Goal: Task Accomplishment & Management: Use online tool/utility

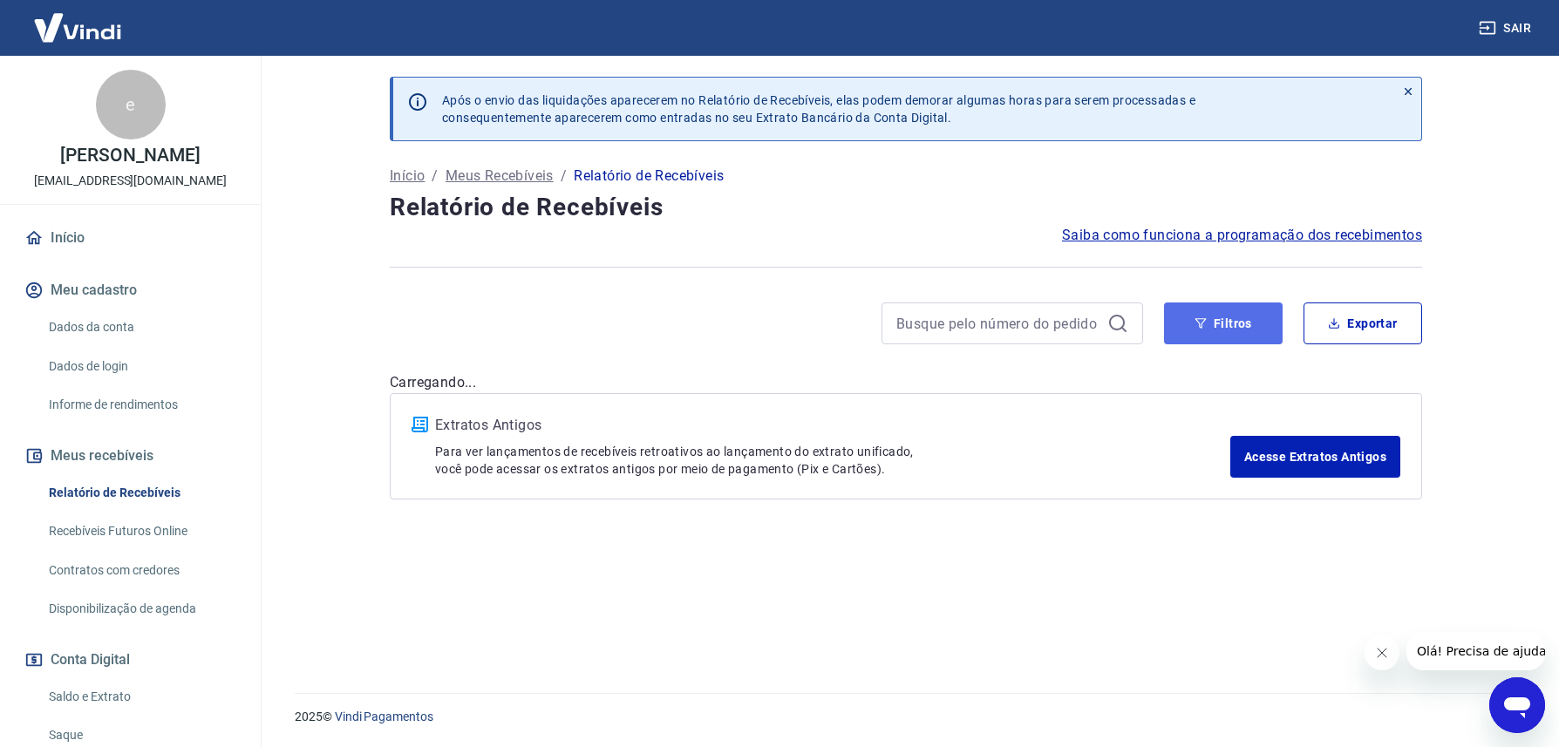
click at [1229, 335] on button "Filtros" at bounding box center [1223, 324] width 119 height 42
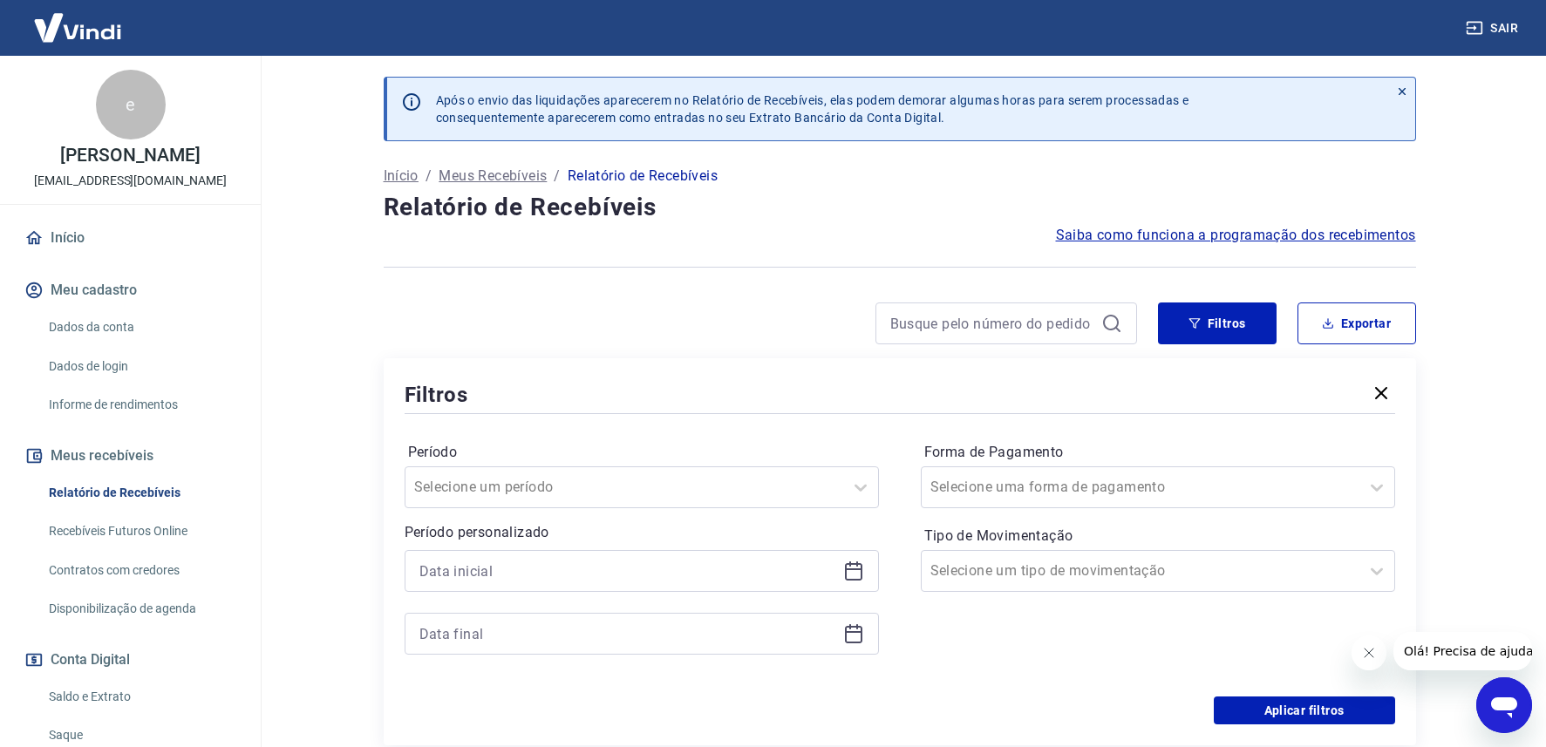
click at [862, 578] on icon at bounding box center [853, 571] width 17 height 17
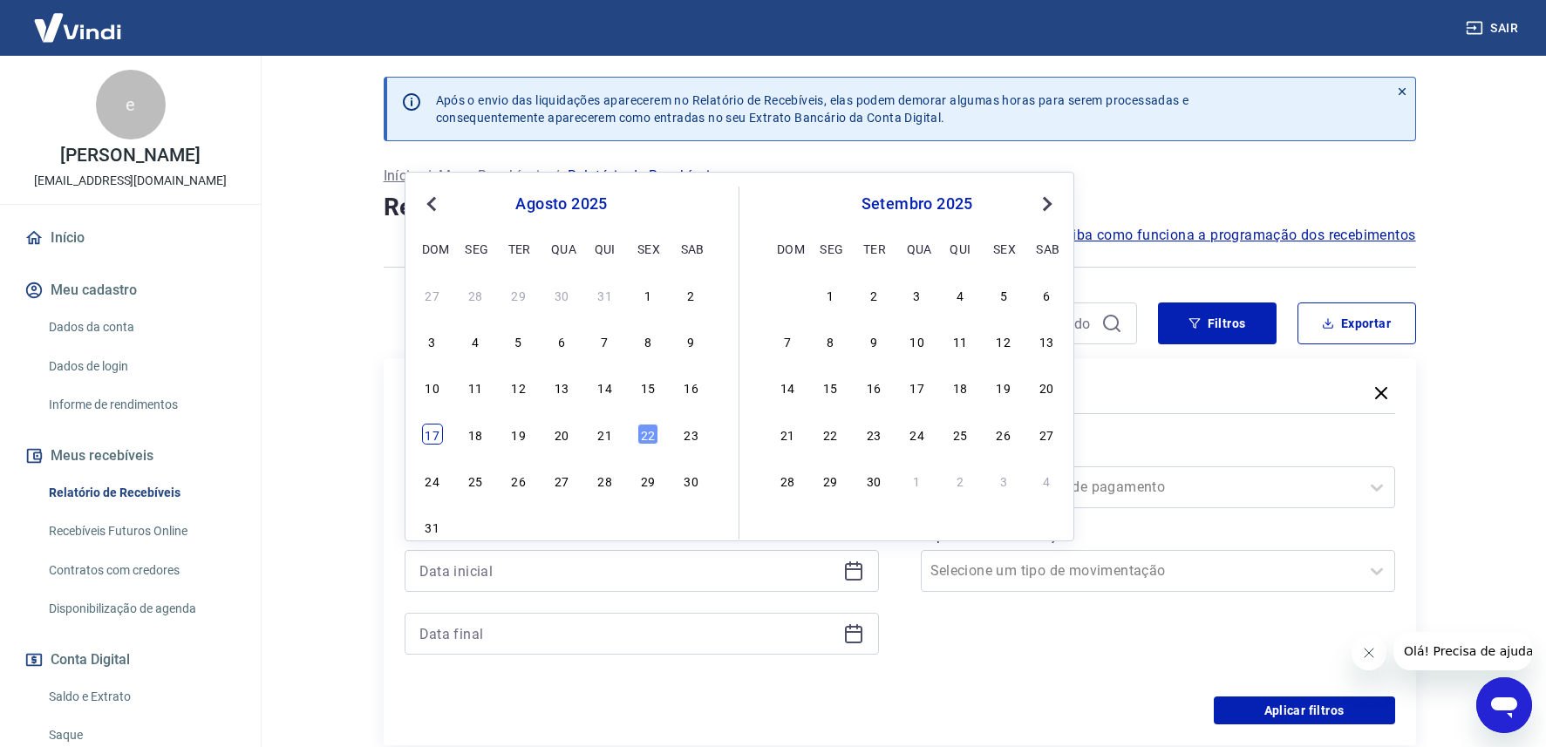
click at [439, 437] on div "17" at bounding box center [432, 434] width 21 height 21
type input "[DATE]"
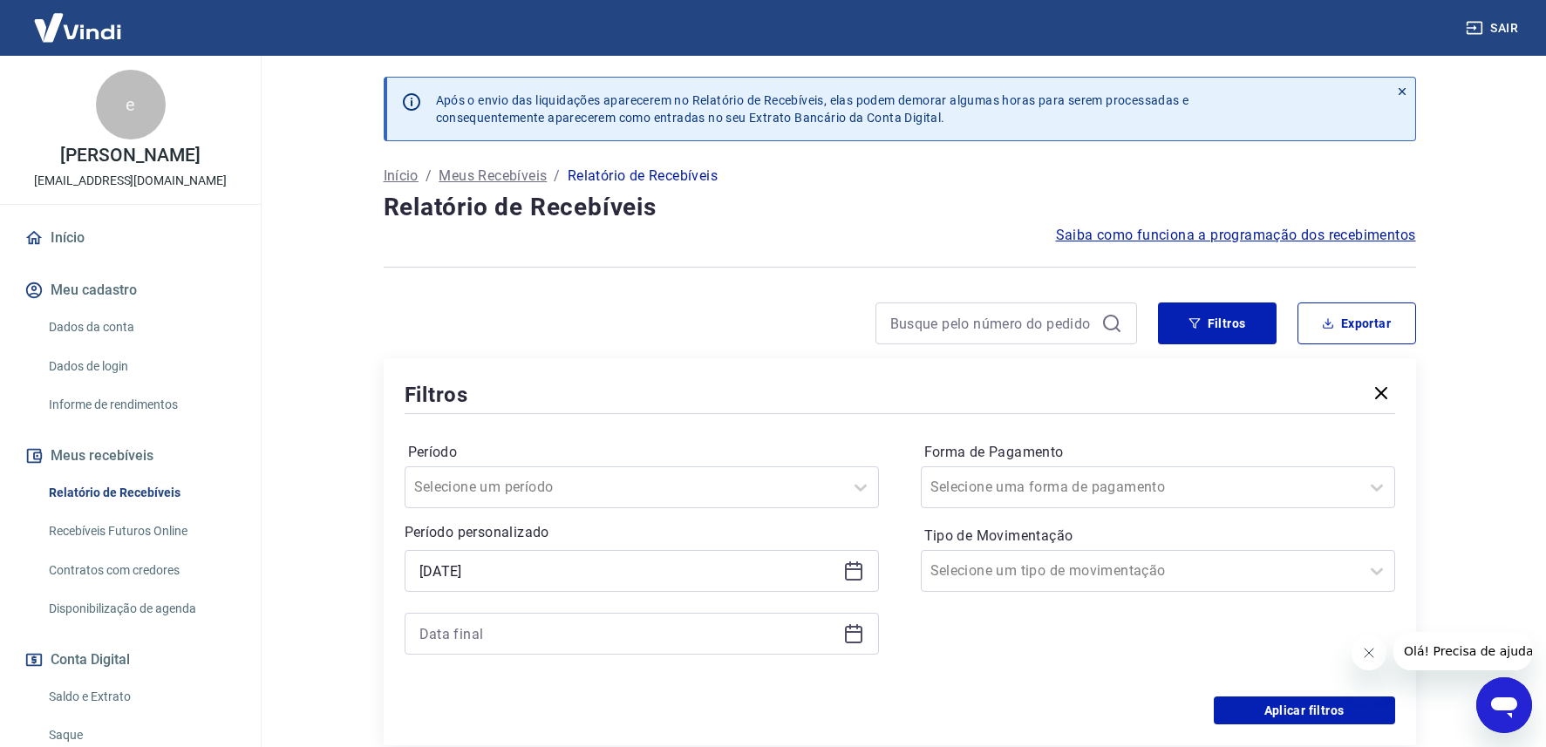
click at [849, 637] on icon at bounding box center [853, 634] width 21 height 21
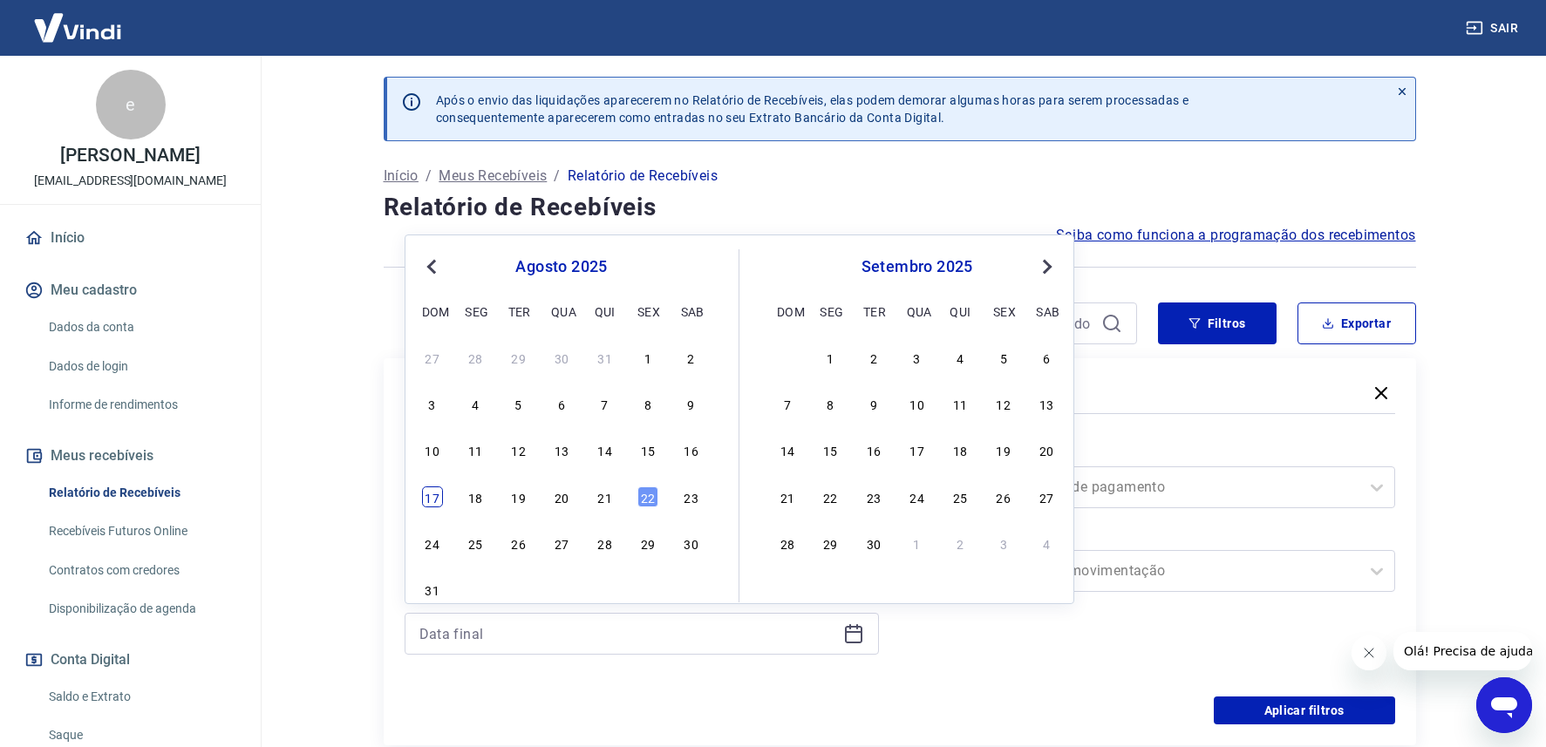
click at [431, 498] on div "17" at bounding box center [432, 497] width 21 height 21
type input "[DATE]"
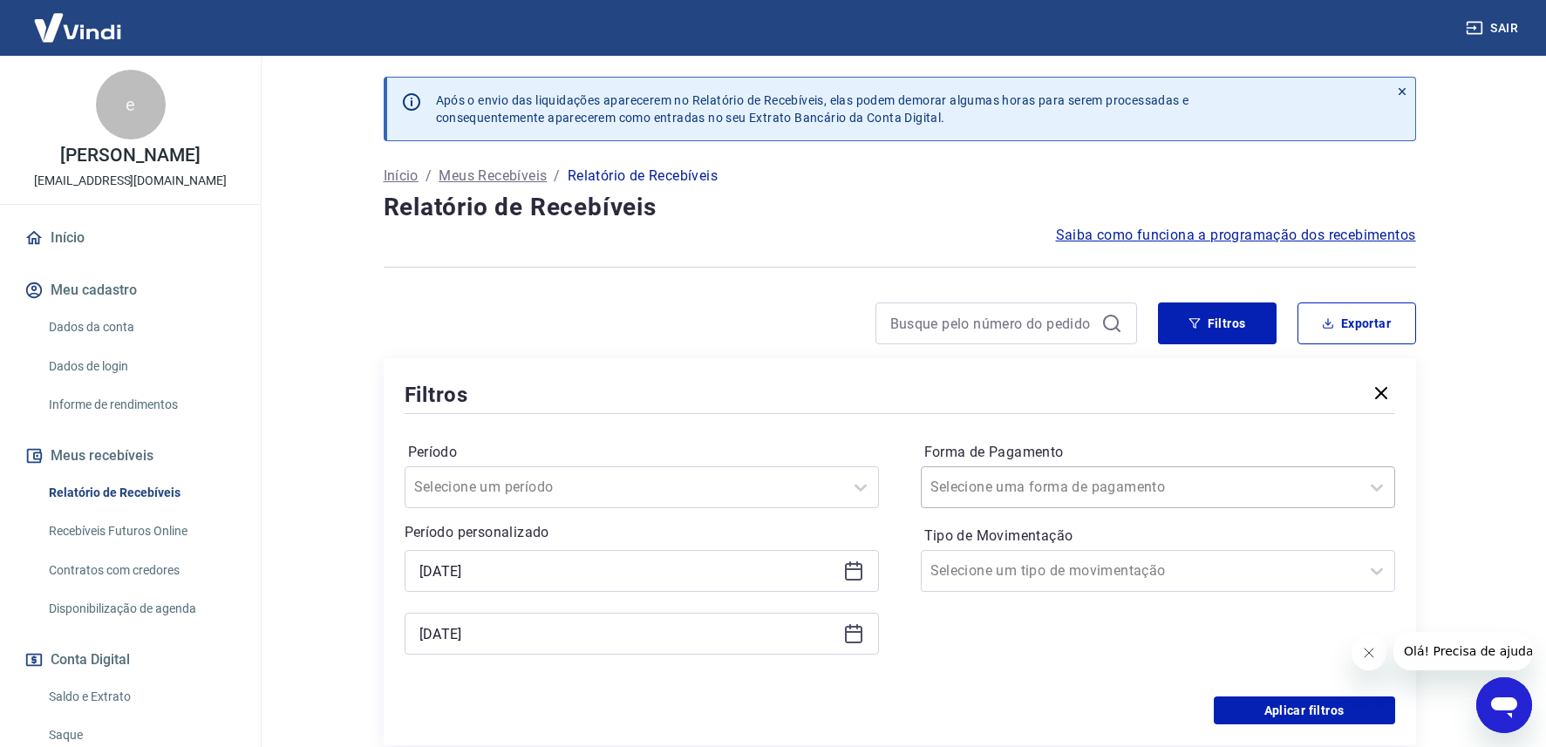
click at [1028, 500] on div "Selecione uma forma de pagamento" at bounding box center [1141, 487] width 438 height 31
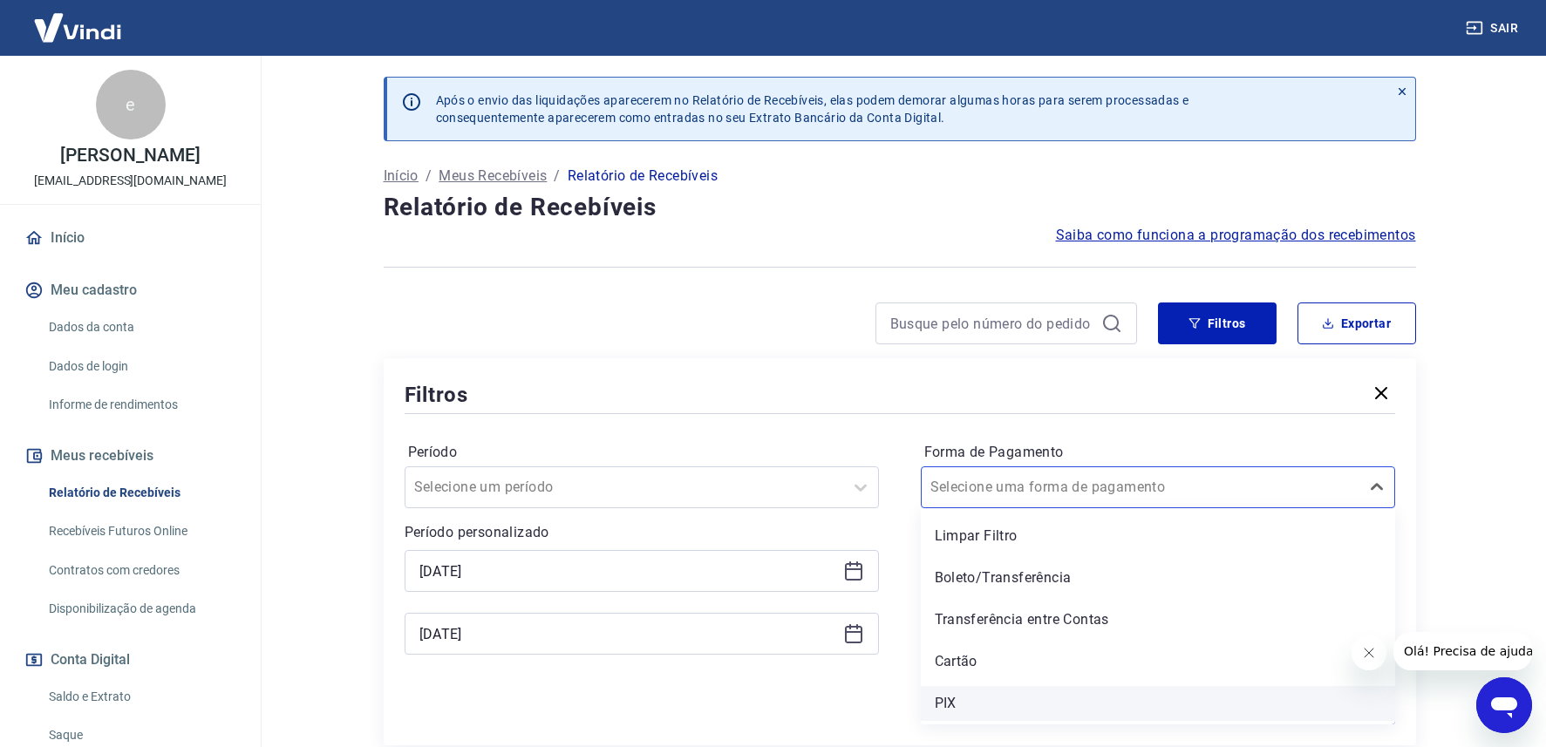
click at [976, 701] on div "PIX" at bounding box center [1158, 703] width 474 height 35
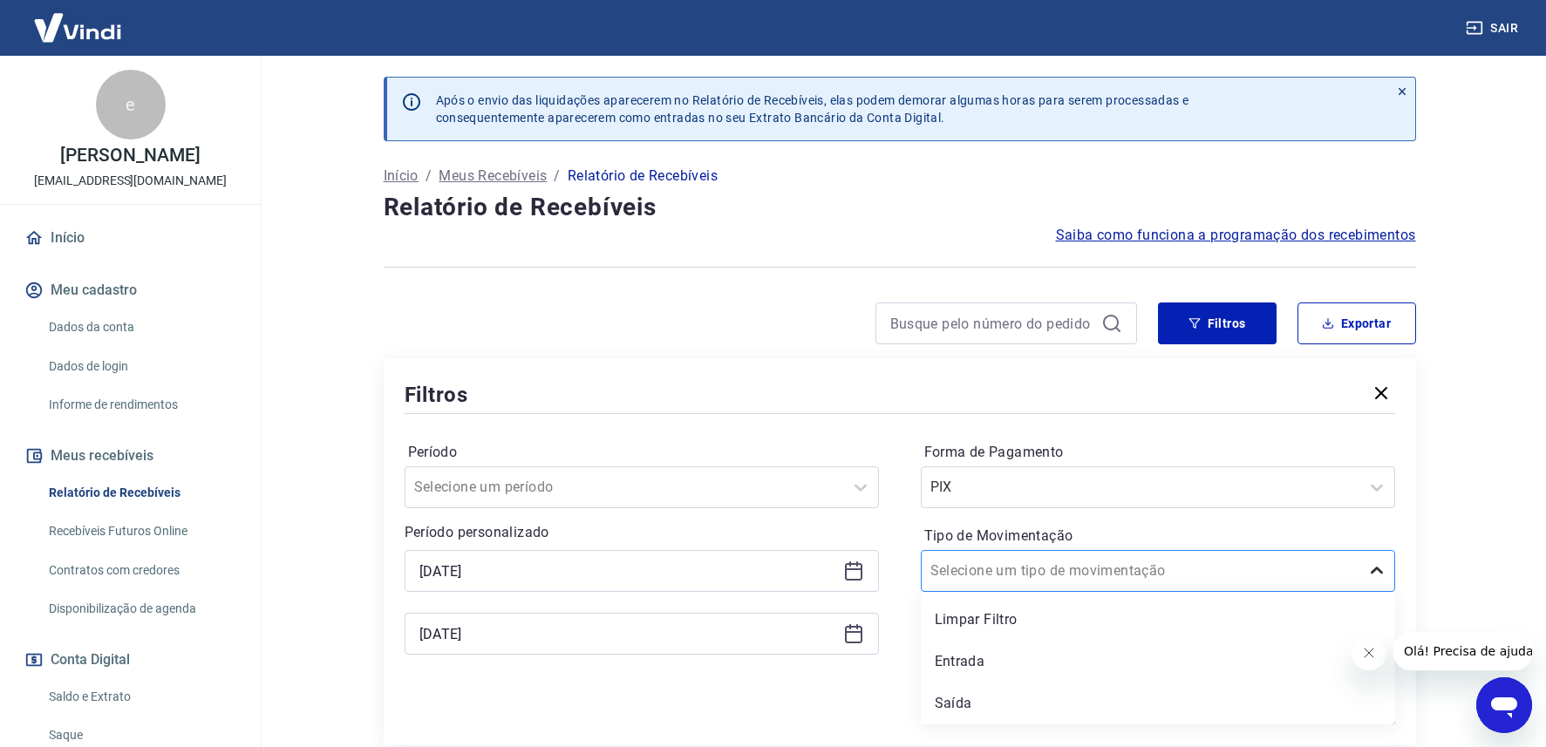
click at [1383, 572] on icon at bounding box center [1377, 571] width 21 height 21
click at [985, 669] on div "Entrada" at bounding box center [1158, 661] width 474 height 35
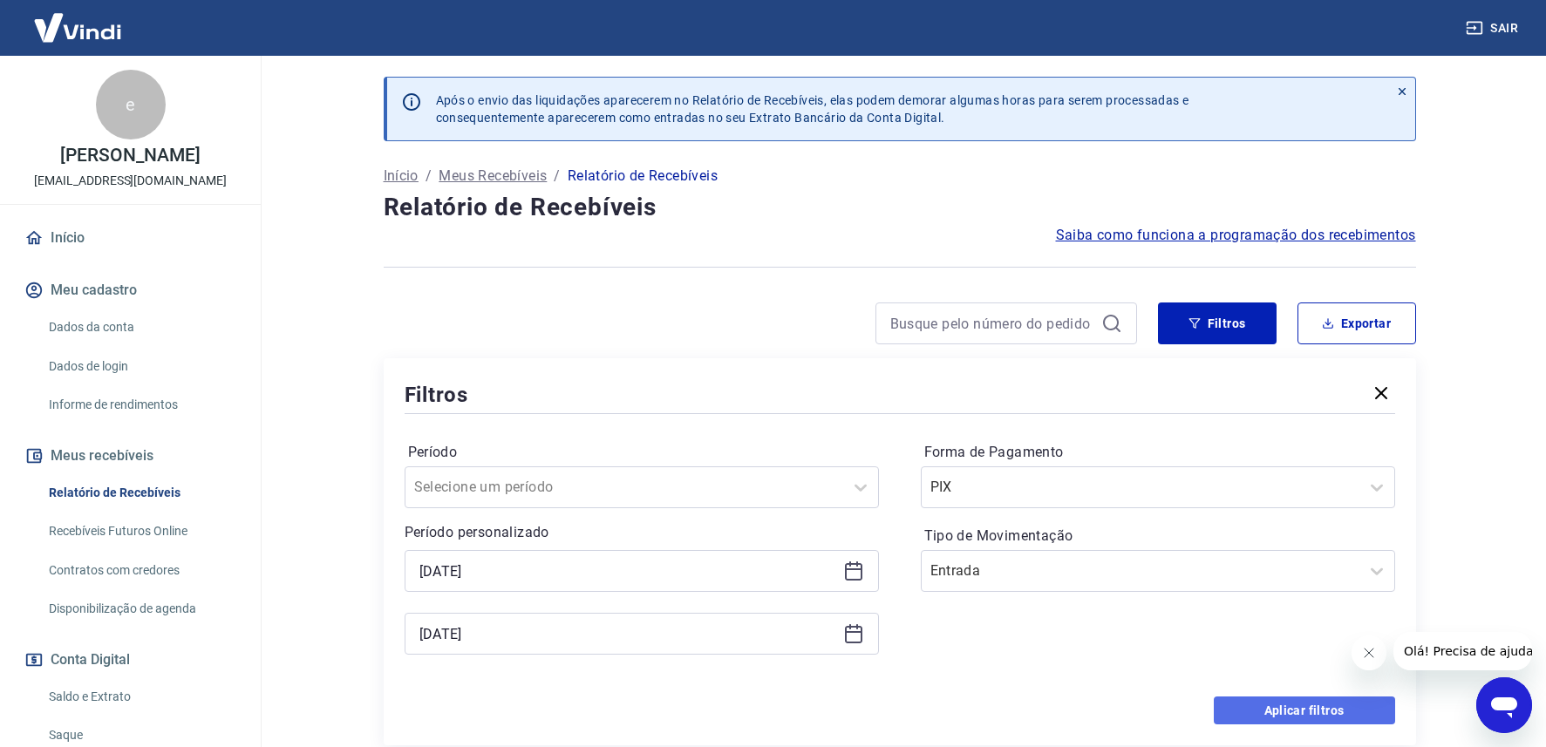
click at [1236, 710] on button "Aplicar filtros" at bounding box center [1304, 711] width 181 height 28
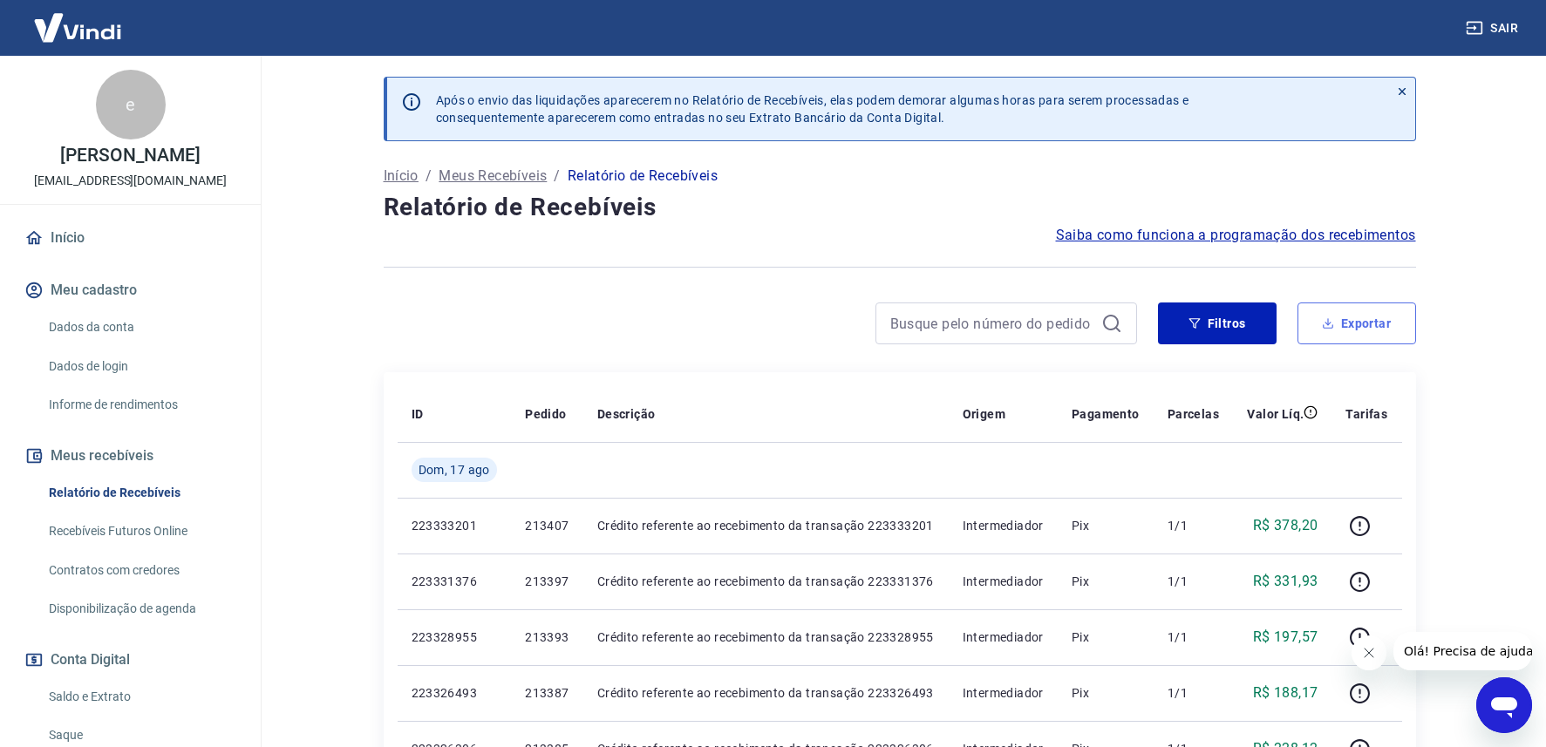
click at [1382, 332] on button "Exportar" at bounding box center [1357, 324] width 119 height 42
type input "[DATE]"
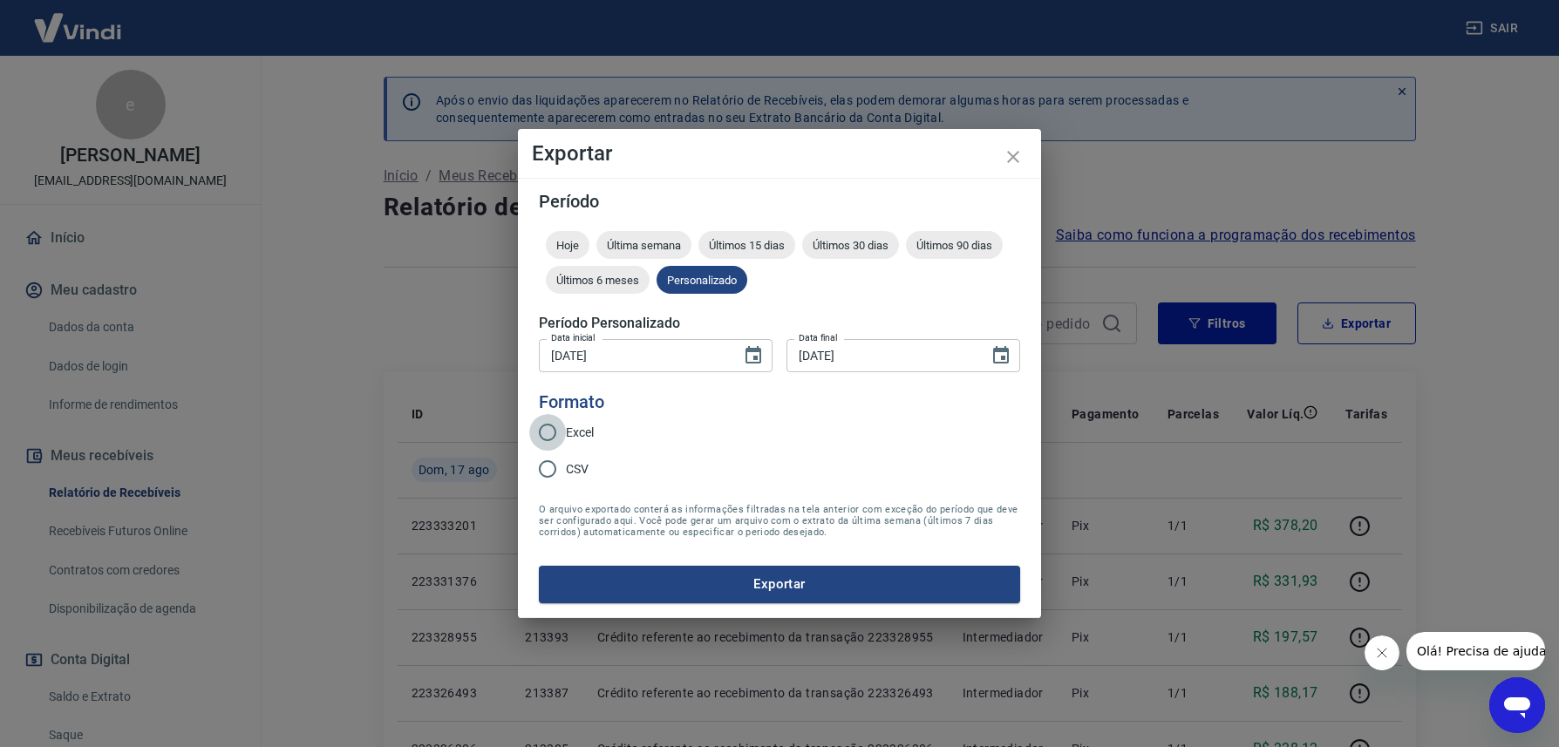
click at [549, 432] on input "Excel" at bounding box center [547, 432] width 37 height 37
radio input "true"
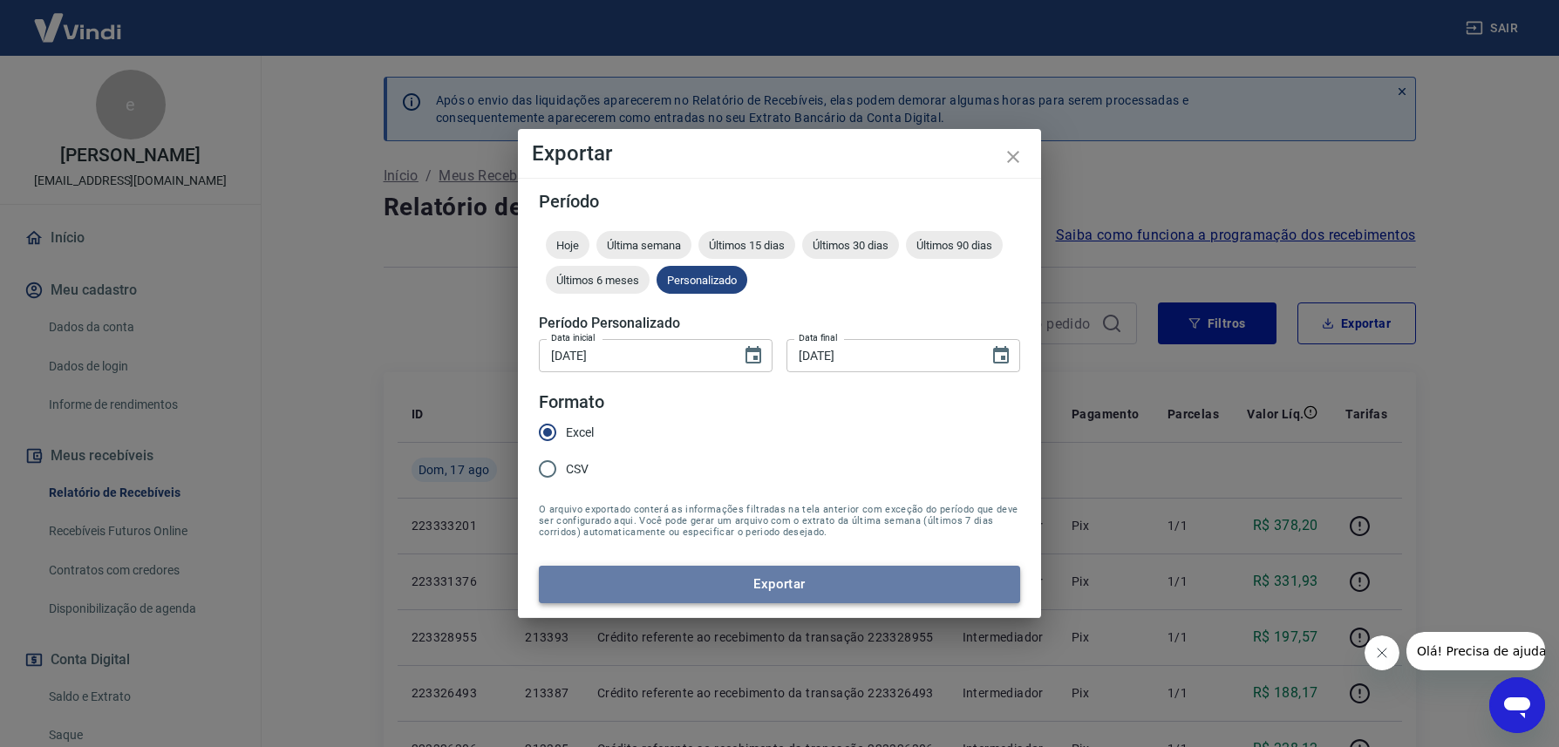
click at [788, 576] on button "Exportar" at bounding box center [779, 584] width 481 height 37
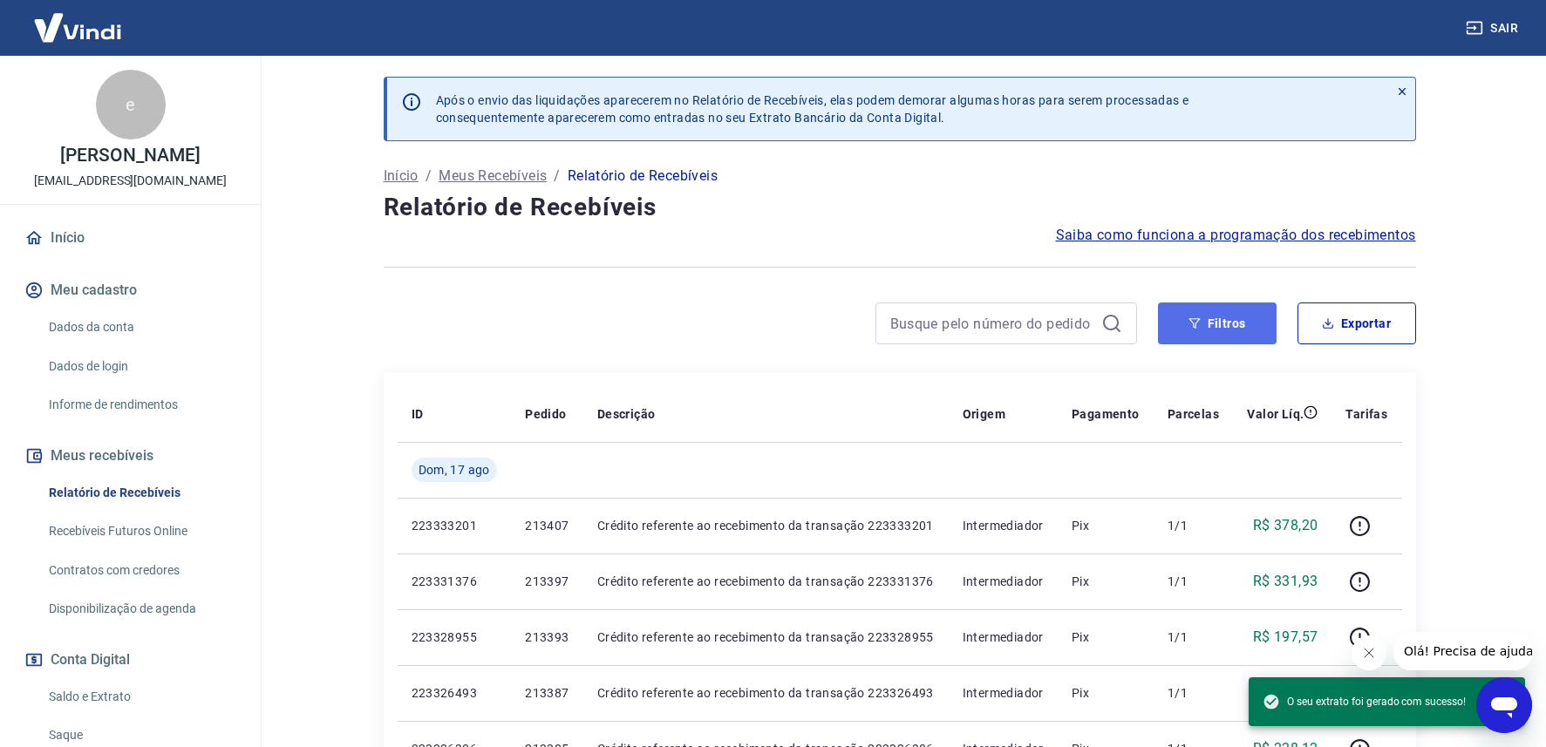
click at [1223, 327] on button "Filtros" at bounding box center [1217, 324] width 119 height 42
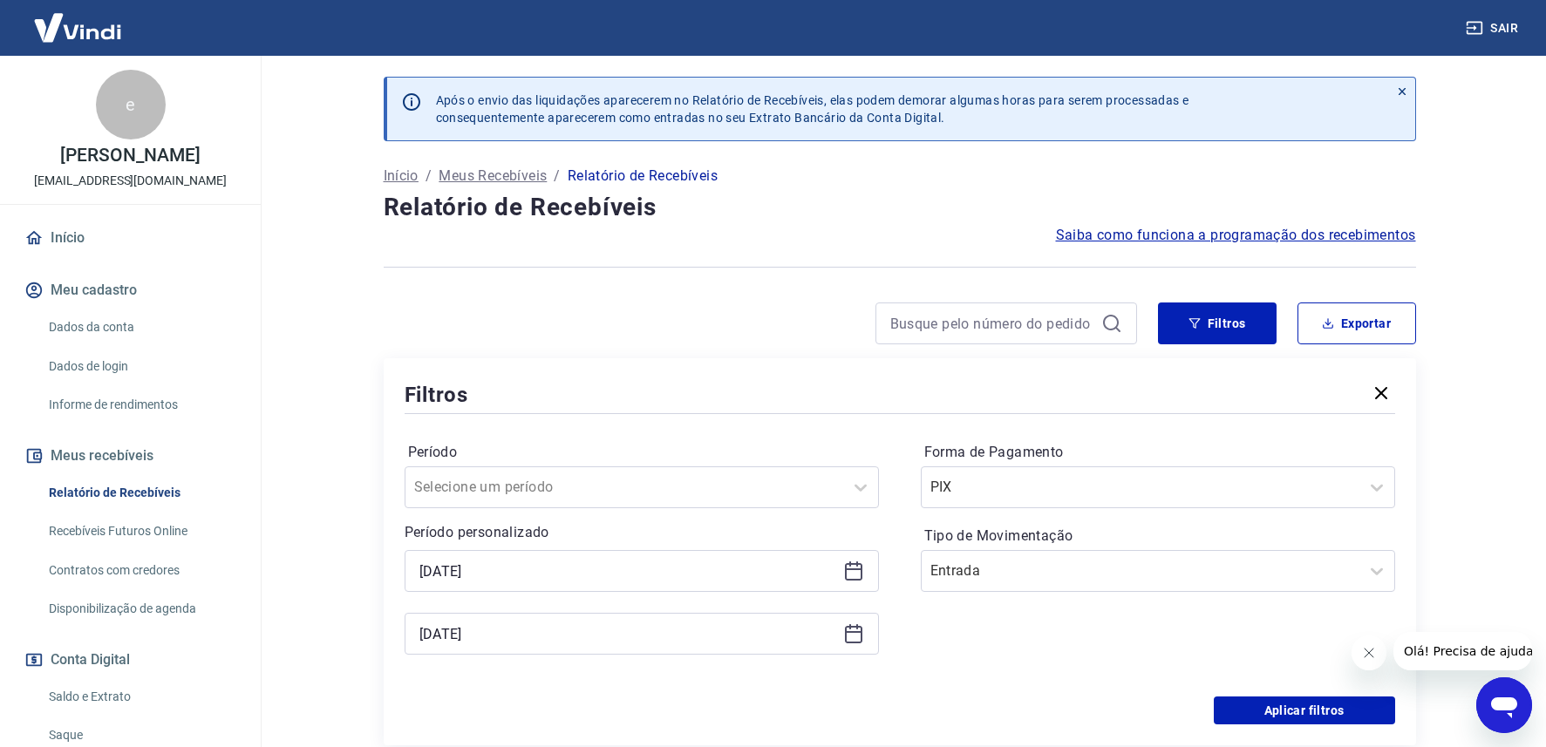
click at [862, 575] on icon at bounding box center [853, 571] width 17 height 17
click at [1126, 643] on div "Forma de Pagamento PIX Tipo de Movimentação Entrada" at bounding box center [1158, 557] width 474 height 237
click at [977, 491] on input "Forma de Pagamento" at bounding box center [1018, 487] width 176 height 21
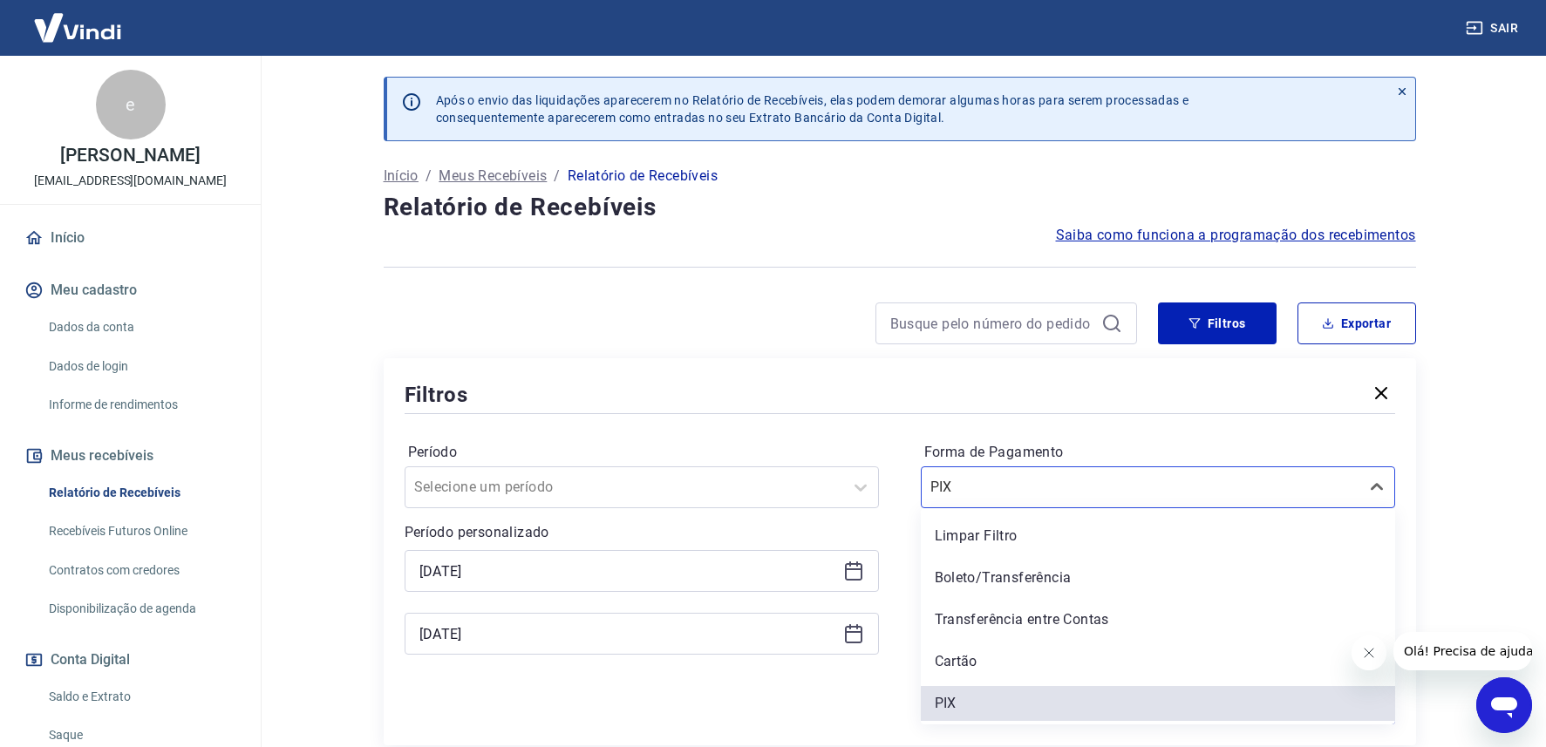
click at [841, 575] on div "[DATE]" at bounding box center [642, 571] width 474 height 42
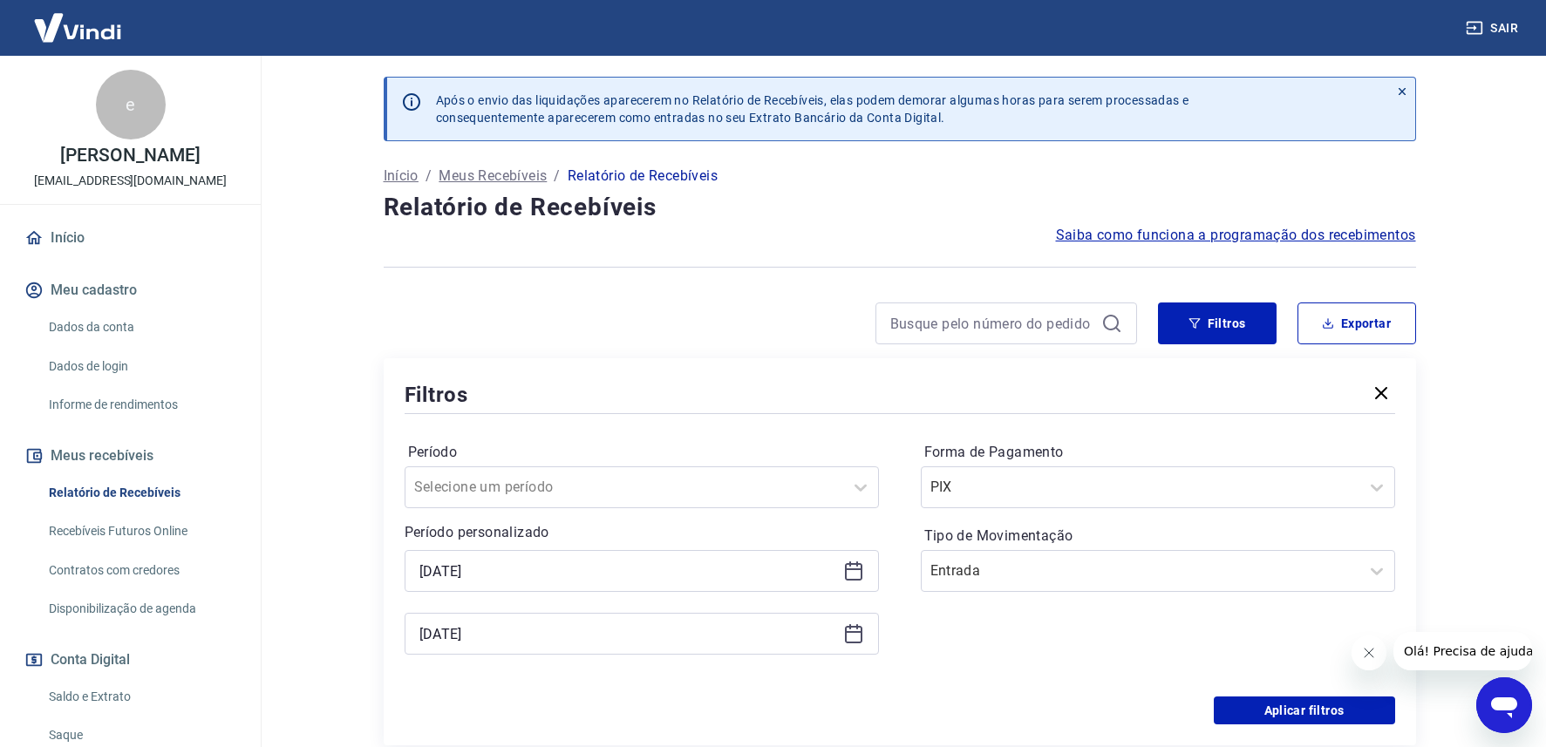
click at [855, 576] on icon at bounding box center [853, 571] width 21 height 21
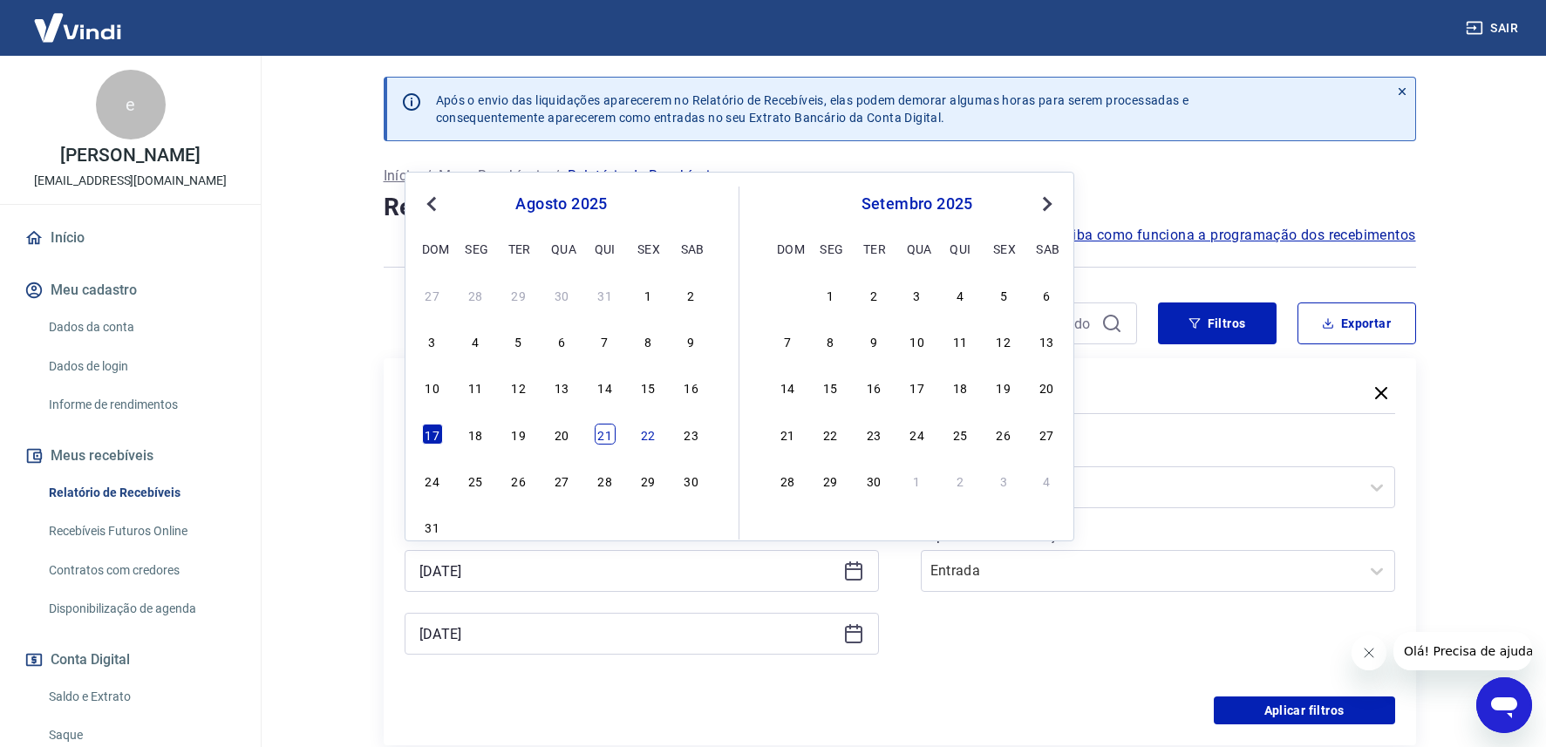
click at [607, 435] on div "21" at bounding box center [605, 434] width 21 height 21
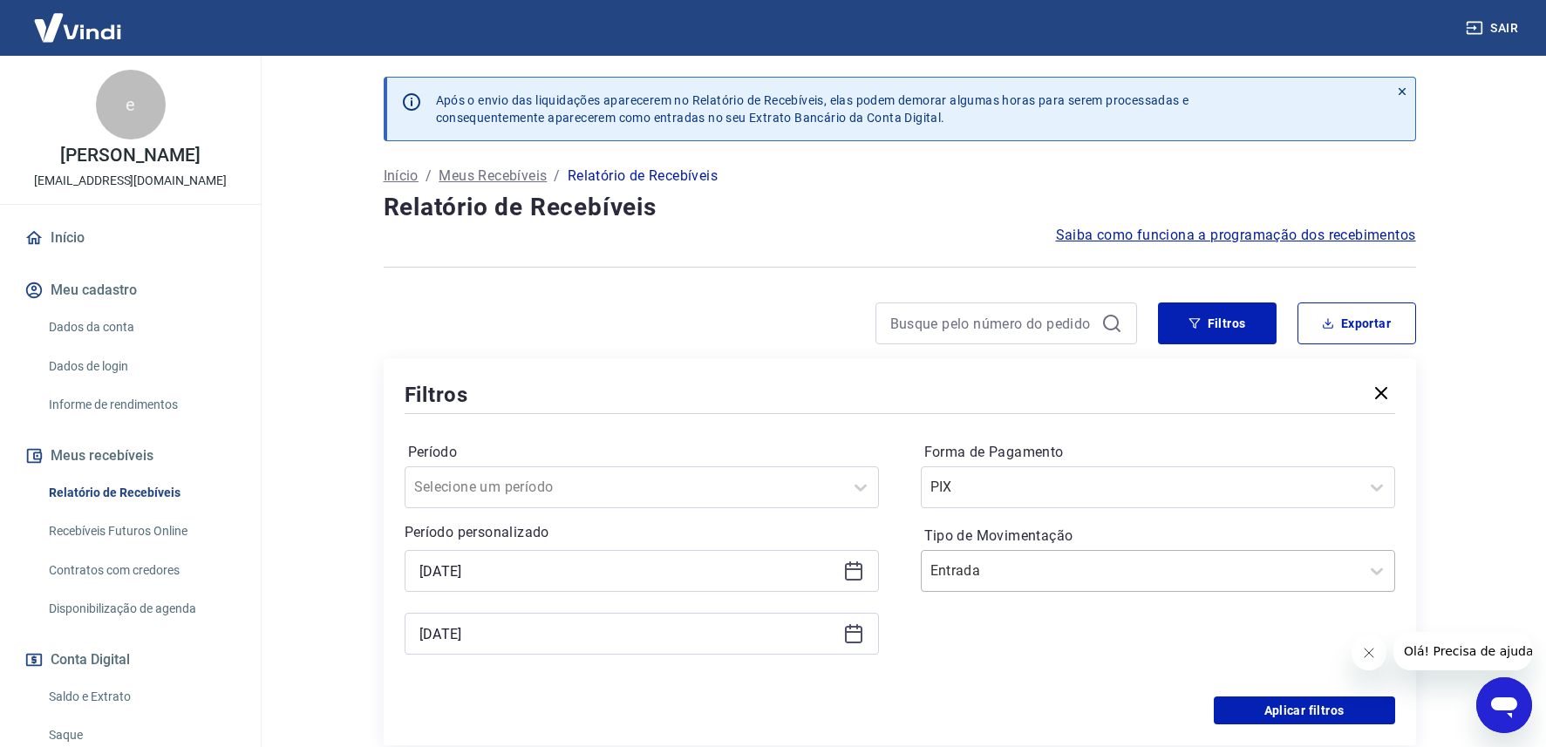
type input "[DATE]"
click at [847, 634] on icon at bounding box center [853, 634] width 21 height 21
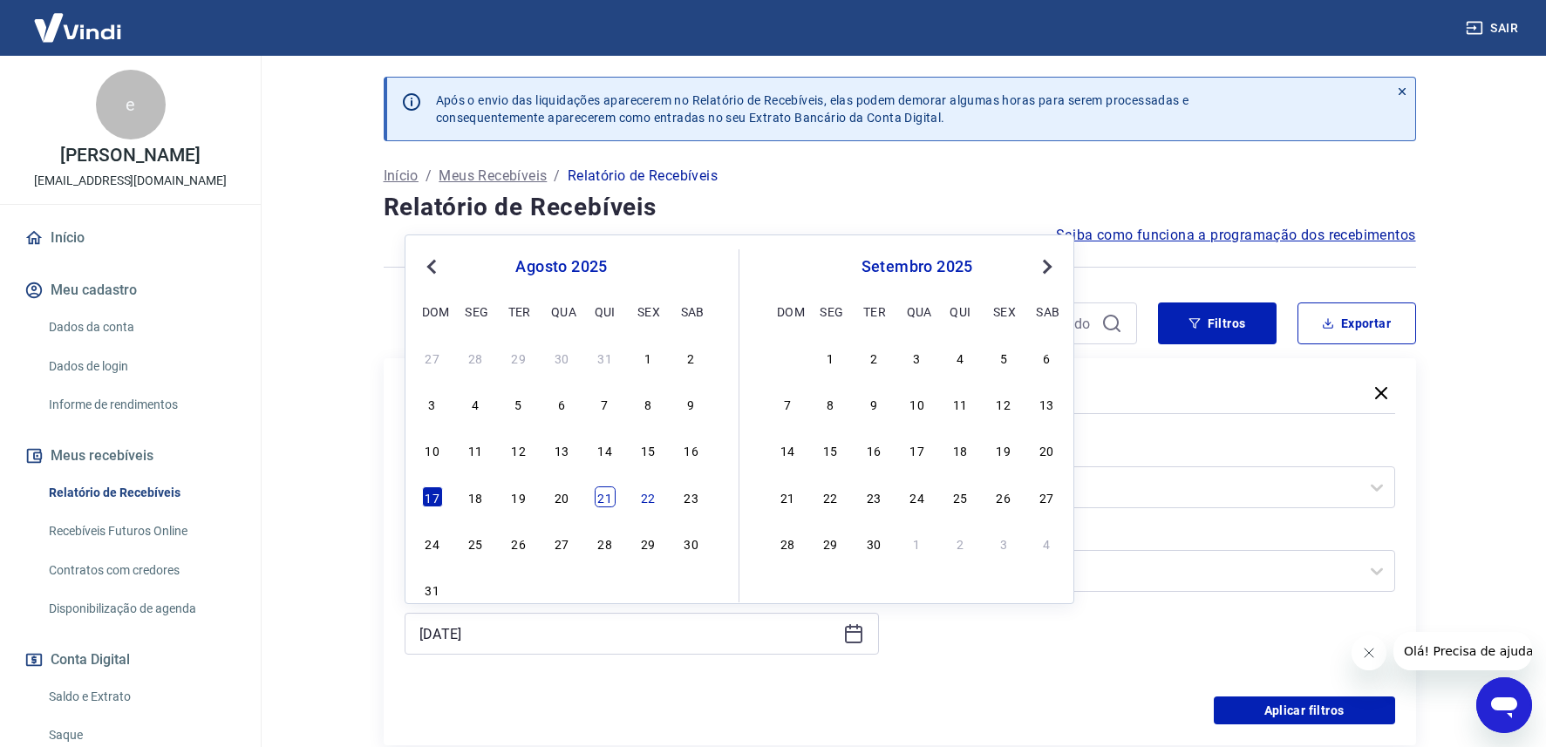
click at [610, 497] on div "21" at bounding box center [605, 497] width 21 height 21
type input "[DATE]"
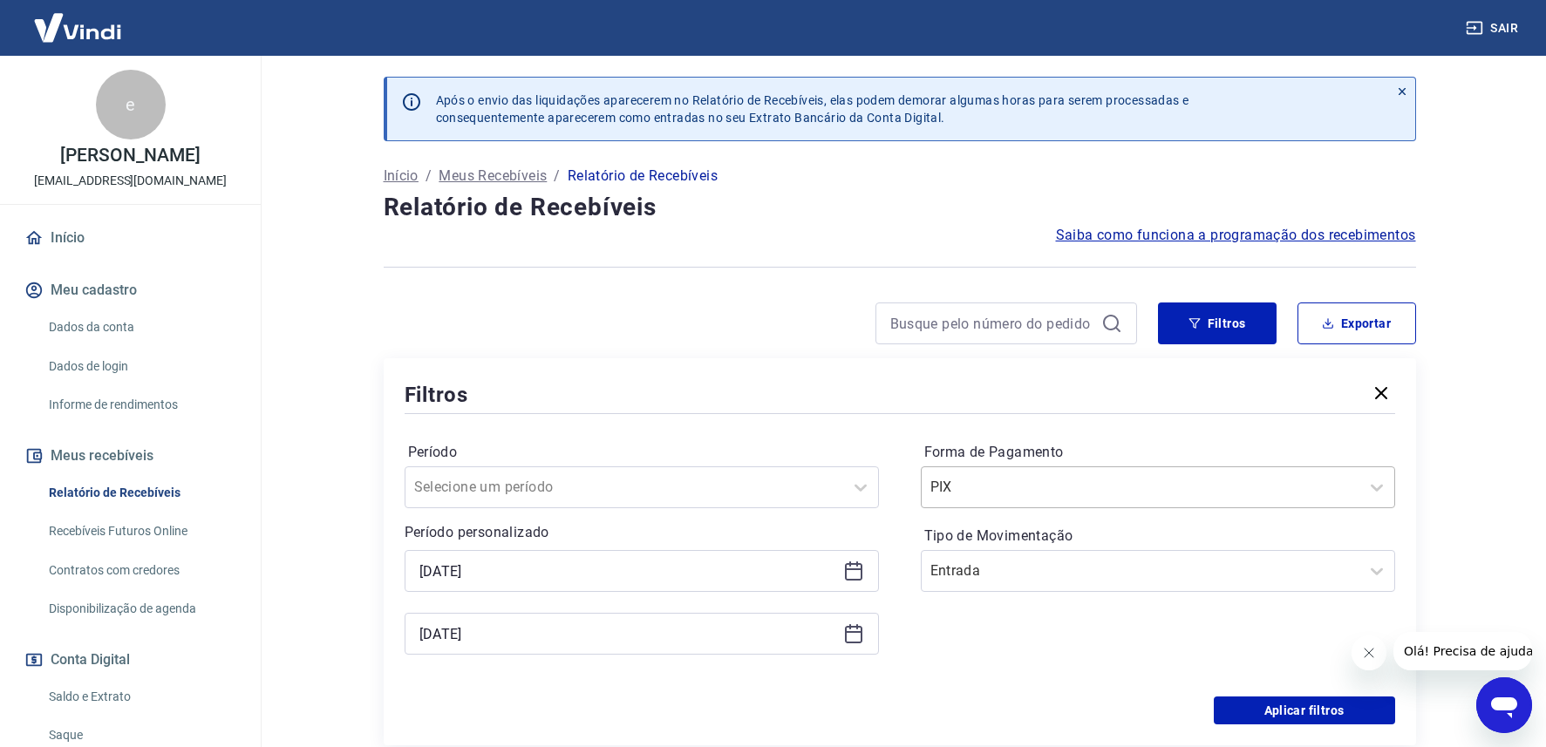
click at [1169, 505] on div "PIX" at bounding box center [1158, 488] width 474 height 42
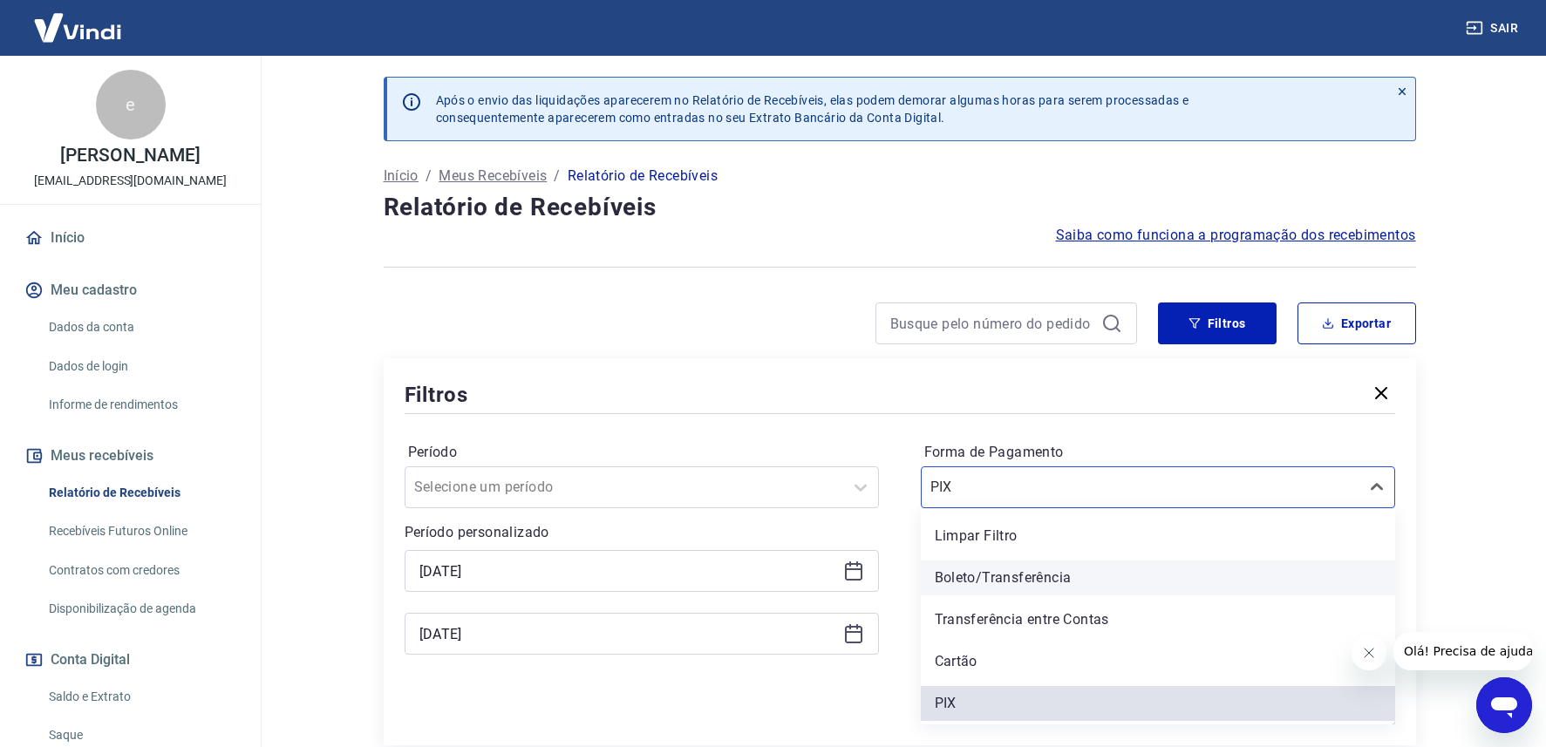
click at [980, 575] on div "Boleto/Transferência" at bounding box center [1158, 578] width 474 height 35
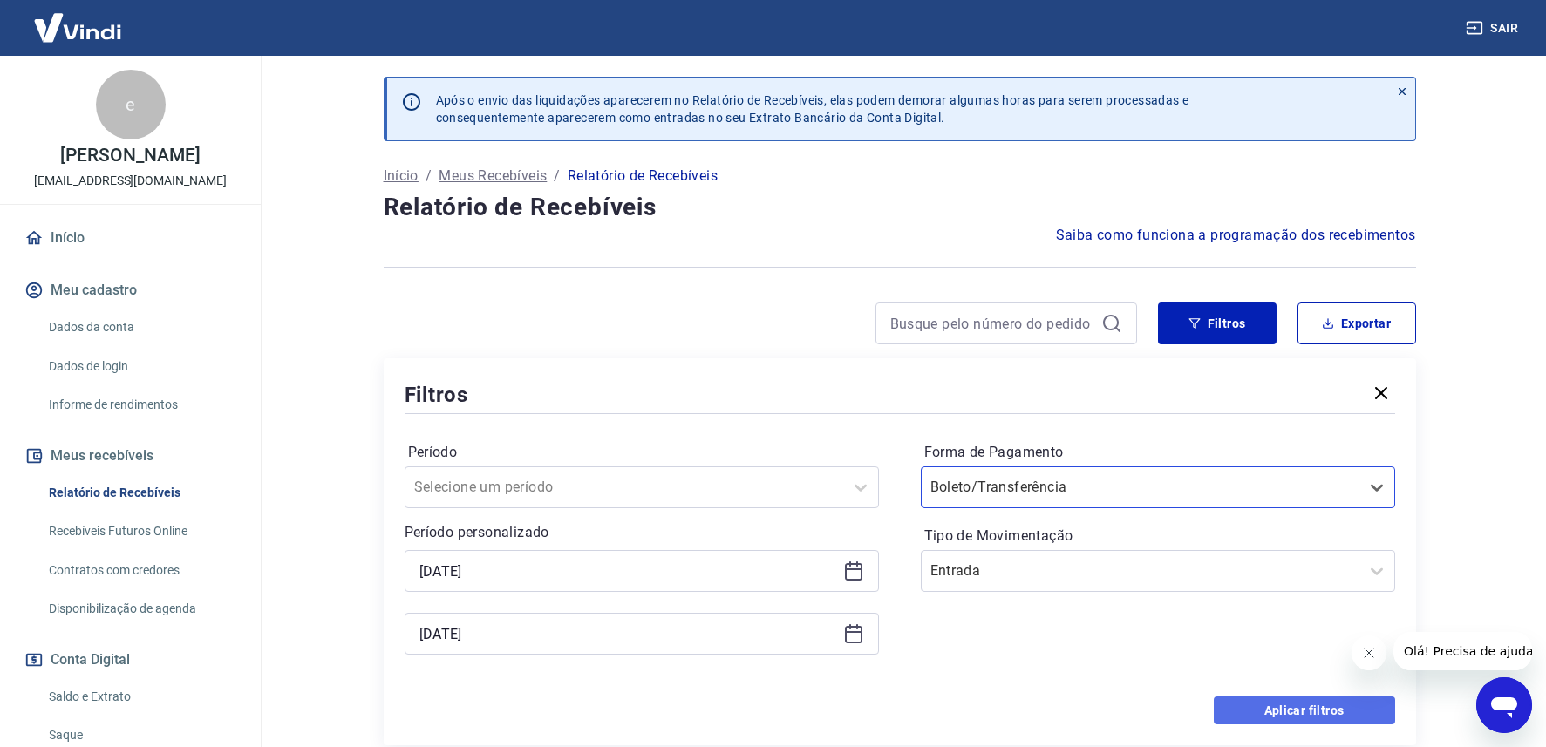
click at [1321, 705] on button "Aplicar filtros" at bounding box center [1304, 711] width 181 height 28
